Goal: Navigation & Orientation: Find specific page/section

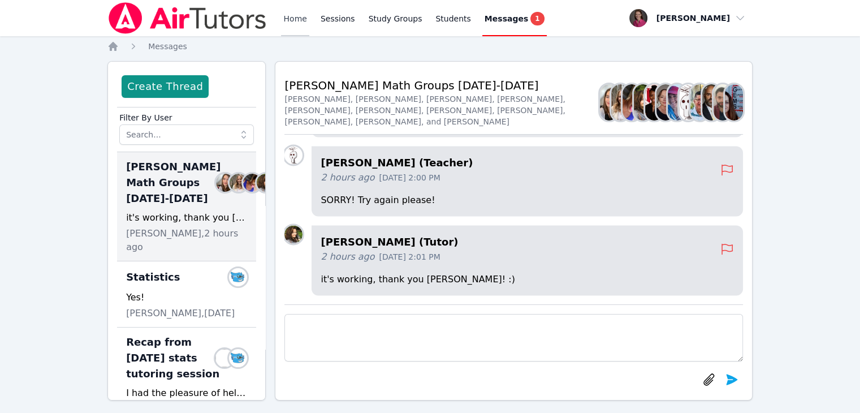
click at [299, 14] on link "Home" at bounding box center [295, 18] width 28 height 36
